Goal: Information Seeking & Learning: Learn about a topic

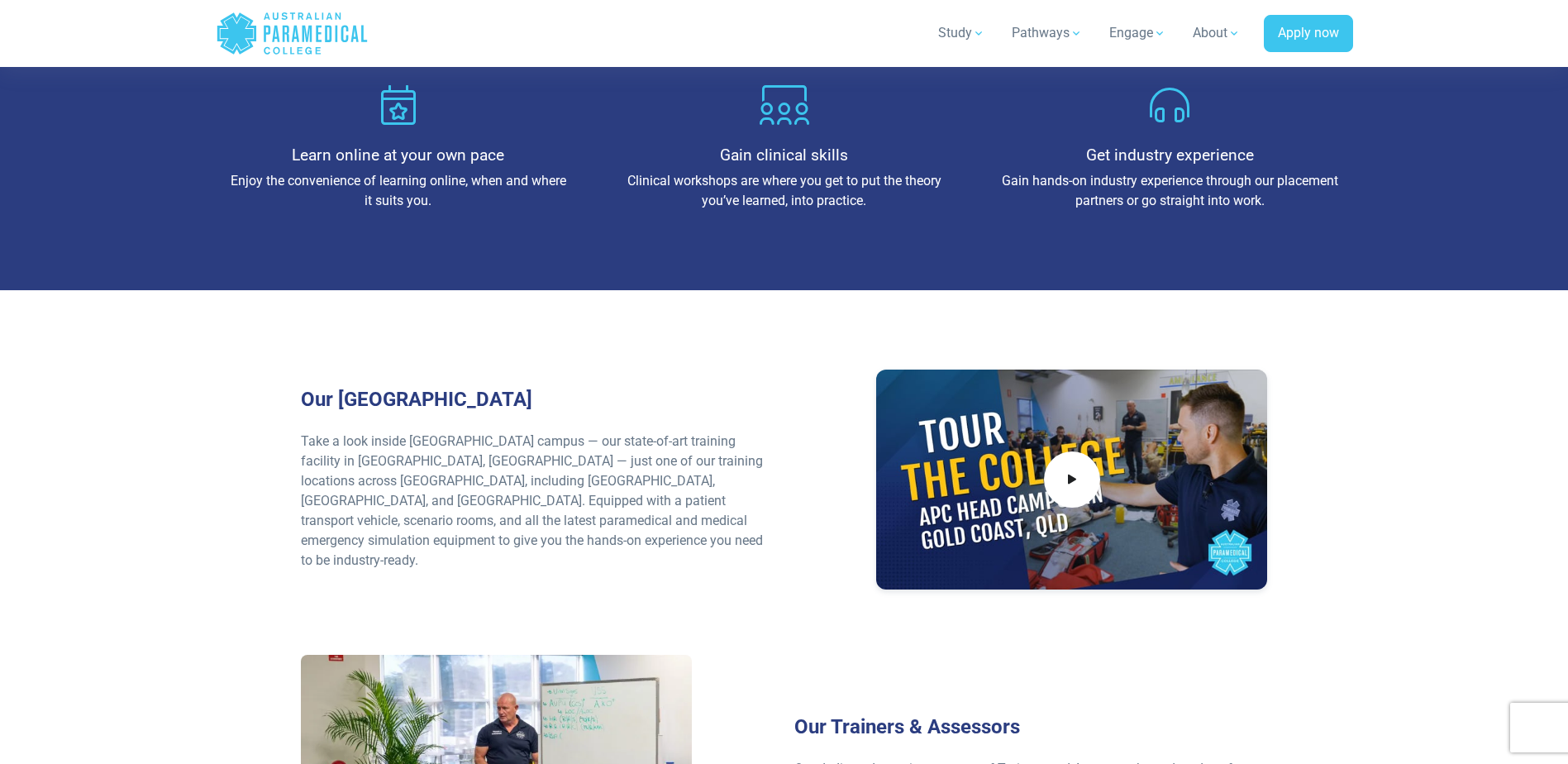
scroll to position [2068, 0]
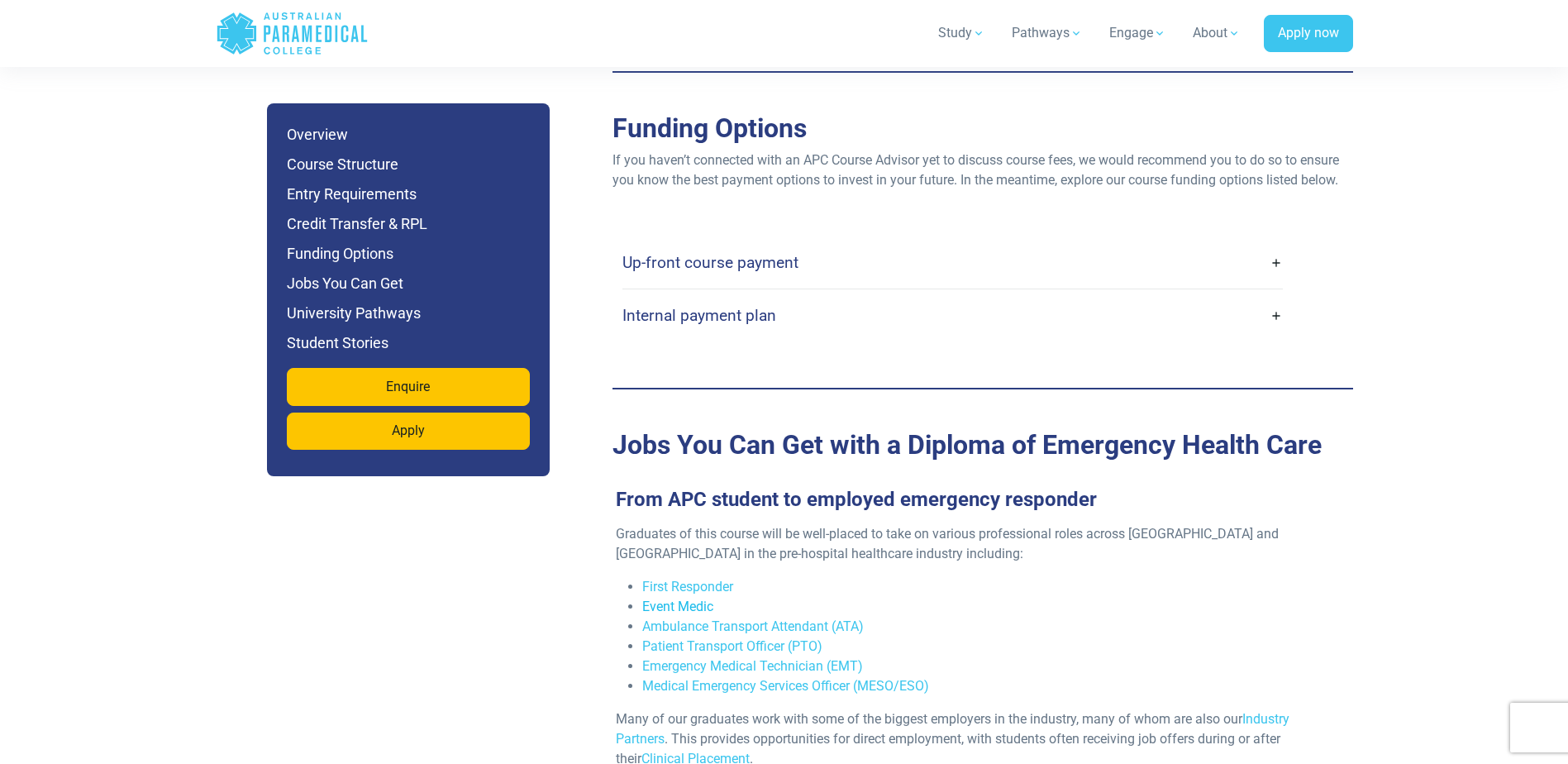
click at [666, 599] on link "Event Medic" at bounding box center [678, 607] width 71 height 16
click at [777, 619] on link "Ambulance Transport Attendant (ATA)" at bounding box center [753, 626] width 221 height 16
click at [794, 659] on link "Emergency Medical Technician (EMT)" at bounding box center [752, 666] width 220 height 16
click at [798, 678] on link "Medical Emergency Services Officer (MESO/ESO)" at bounding box center [786, 686] width 286 height 16
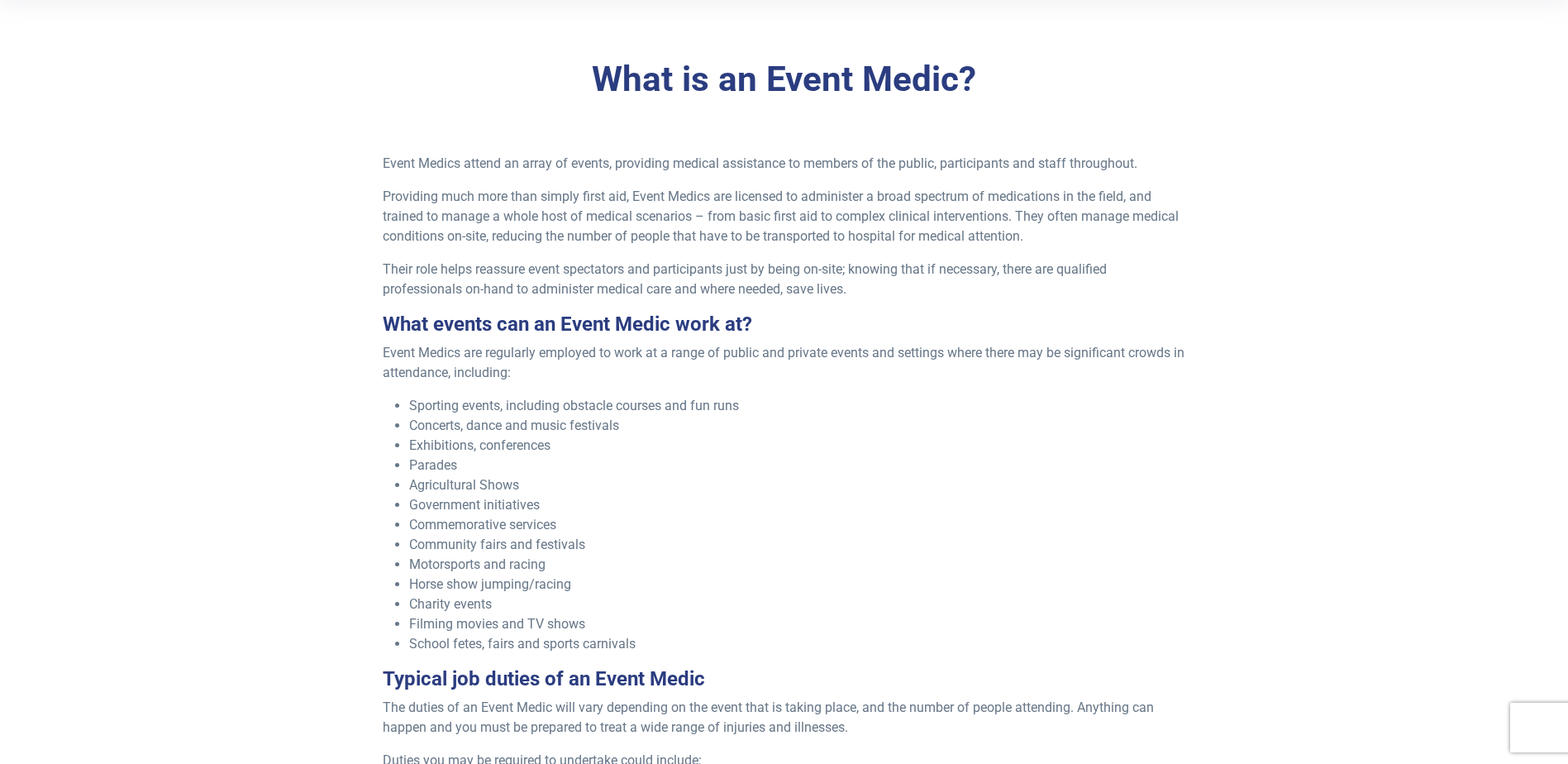
scroll to position [413, 0]
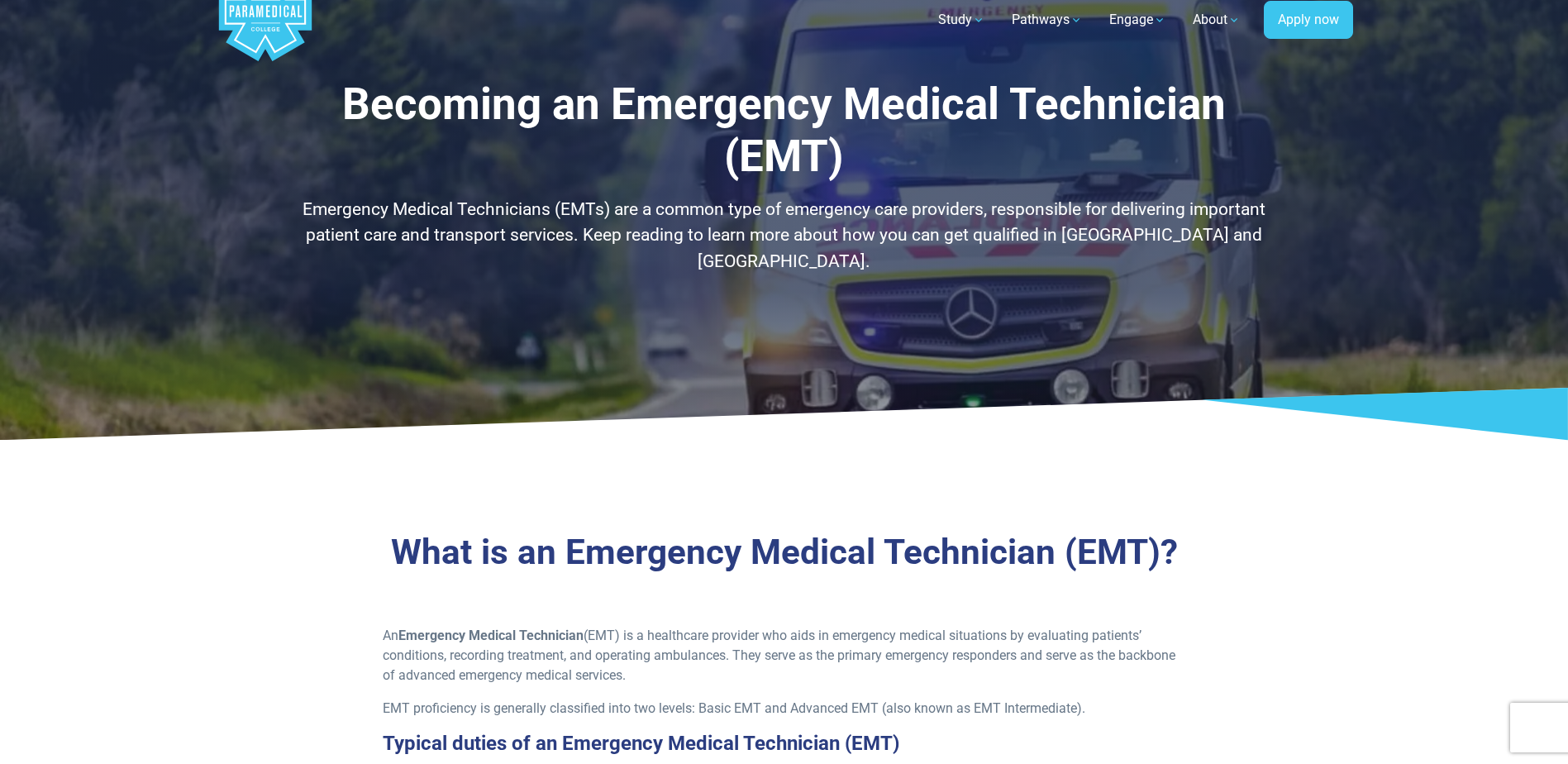
scroll to position [83, 0]
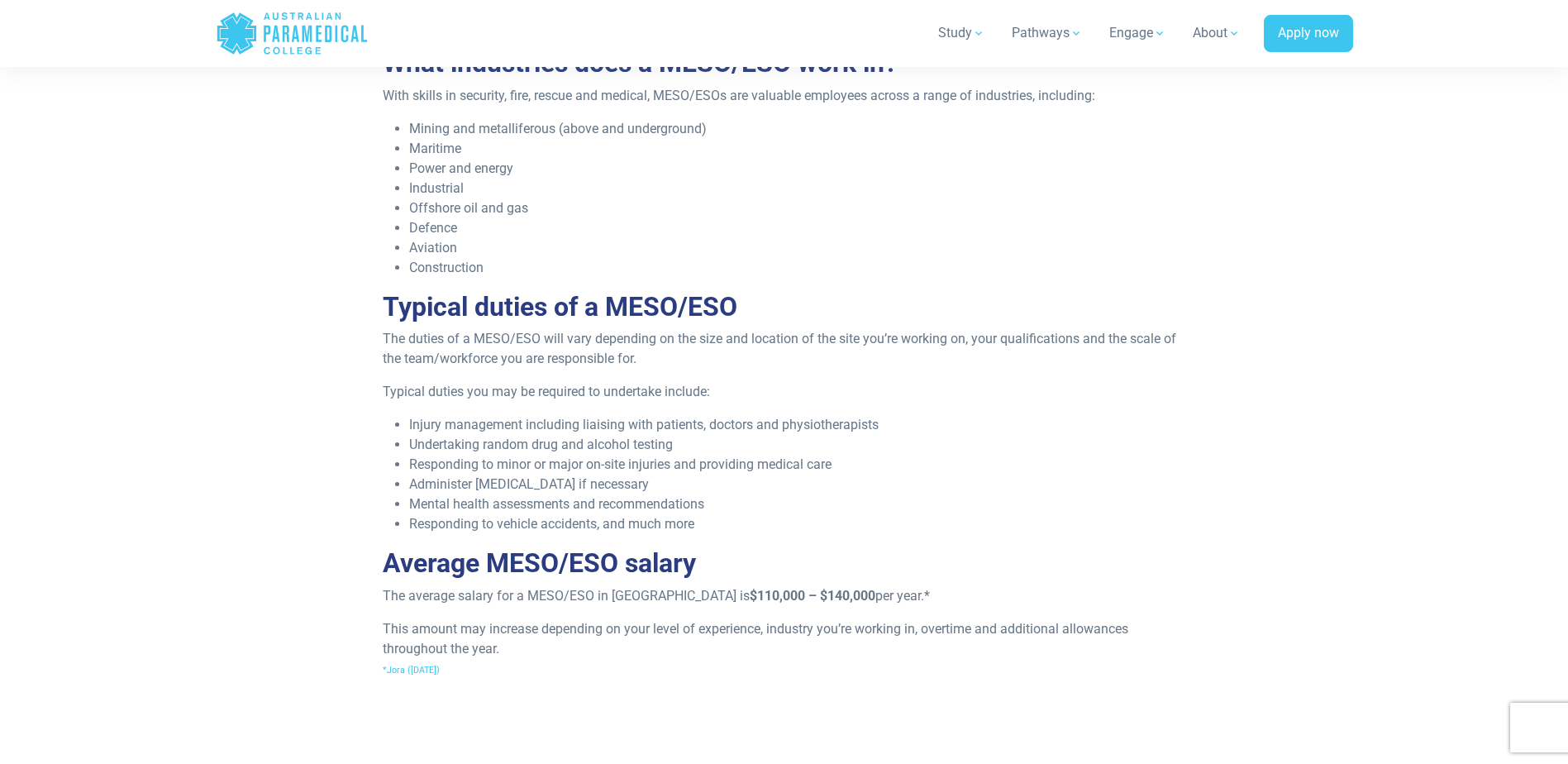
scroll to position [910, 0]
